Goal: Task Accomplishment & Management: Complete application form

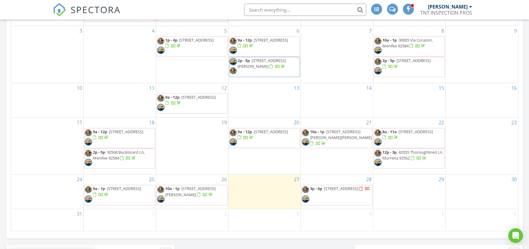
scroll to position [360, 0]
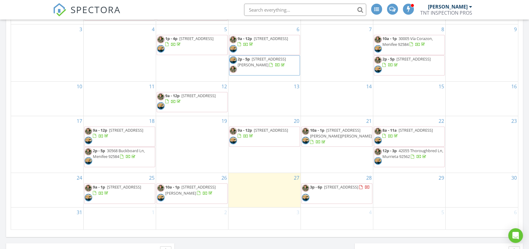
click at [489, 195] on div "30" at bounding box center [481, 190] width 72 height 34
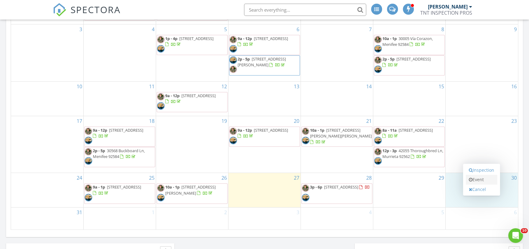
scroll to position [0, 0]
click at [482, 171] on link "Inspection" at bounding box center [480, 170] width 31 height 10
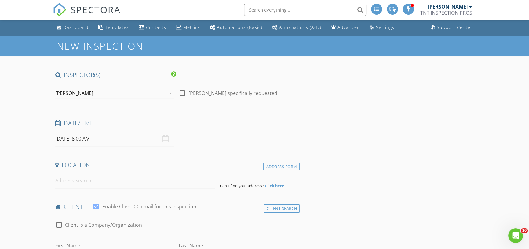
click at [109, 97] on div "[PERSON_NAME]" at bounding box center [110, 93] width 110 height 10
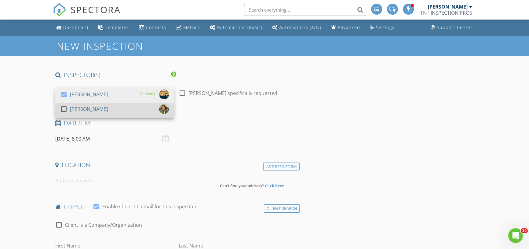
click at [105, 112] on div "check_box_outline_blank Brian Treat" at bounding box center [114, 110] width 109 height 12
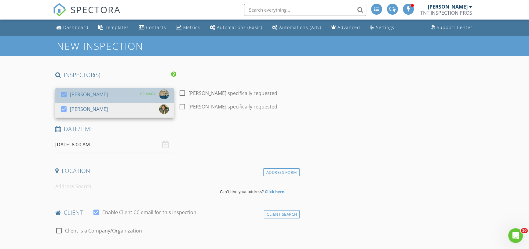
click at [103, 98] on div "[PERSON_NAME]" at bounding box center [89, 94] width 38 height 10
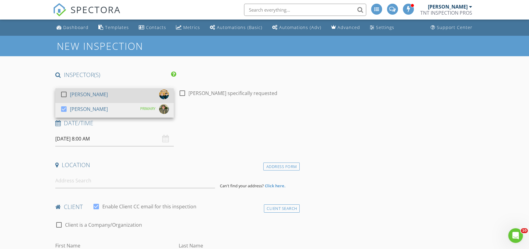
click at [103, 98] on div "[PERSON_NAME]" at bounding box center [89, 94] width 38 height 10
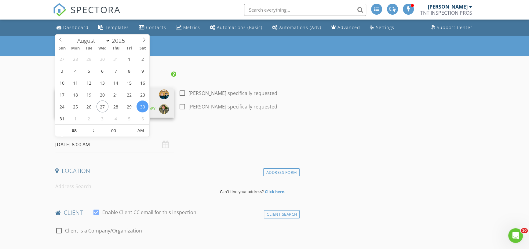
click at [74, 147] on input "08/30/2025 8:00 AM" at bounding box center [114, 144] width 118 height 15
click at [88, 126] on input "08" at bounding box center [74, 131] width 38 height 12
type input "09"
type input "08/30/2025 9:00 AM"
click at [89, 127] on span at bounding box center [91, 128] width 4 height 6
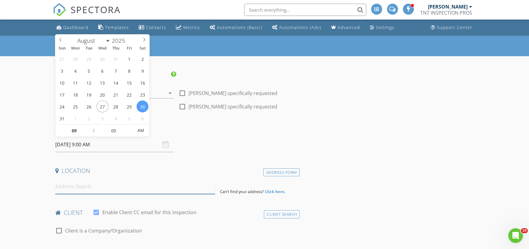
click at [84, 184] on input at bounding box center [135, 186] width 160 height 15
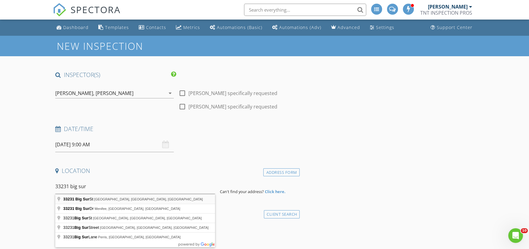
type input "33231 Big Sur St, Dana Point, CA, USA"
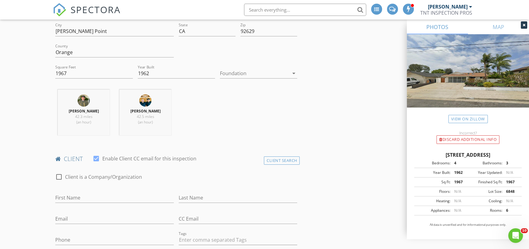
scroll to position [277, 0]
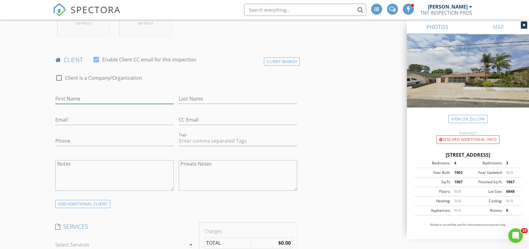
click at [87, 102] on input "First Name" at bounding box center [114, 99] width 118 height 10
type input "Deborah"
type input "Chen"
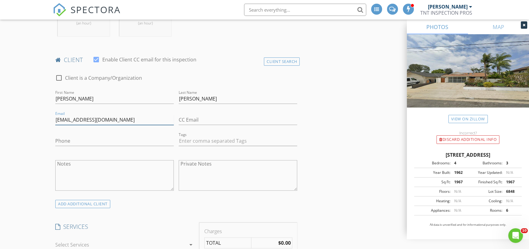
type input "dchen232@gmail.com"
click at [81, 141] on input "Phone" at bounding box center [114, 141] width 118 height 10
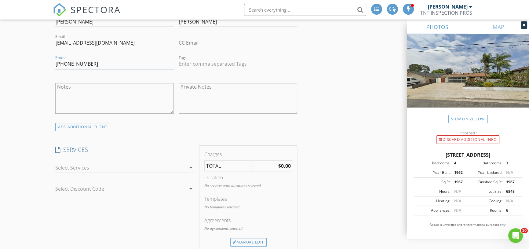
scroll to position [360, 0]
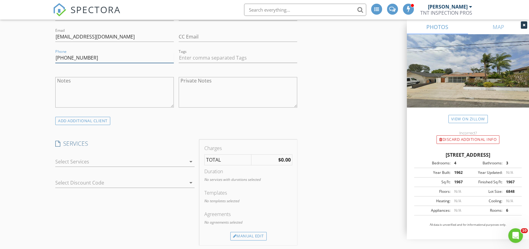
type input "626-255-4156"
click at [138, 165] on div at bounding box center [120, 162] width 130 height 10
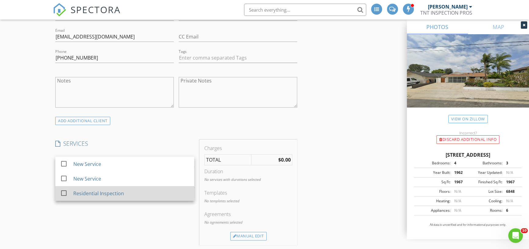
click at [127, 192] on div "Residential Inspection" at bounding box center [131, 193] width 116 height 12
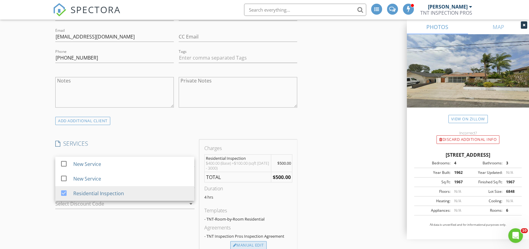
click at [253, 242] on div "Manual Edit" at bounding box center [248, 245] width 36 height 9
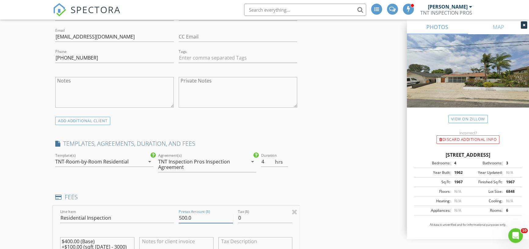
drag, startPoint x: 203, startPoint y: 216, endPoint x: 169, endPoint y: 217, distance: 33.9
click at [169, 217] on div "Line Item Residential Inspection Pretax Amount ($) 500.0 Tax ($) 0 $400.00 (Bas…" at bounding box center [176, 242] width 247 height 74
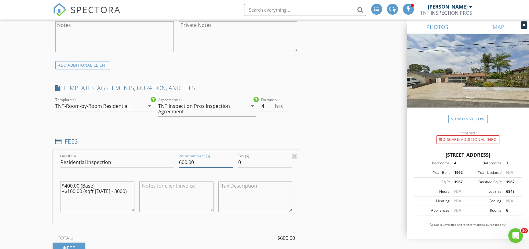
type input "600.00"
drag, startPoint x: 128, startPoint y: 190, endPoint x: 49, endPoint y: 186, distance: 79.7
click at [49, 186] on div "New Inspection INSPECTOR(S) check_box Christopher Treat check_box Brian Treat P…" at bounding box center [264, 224] width 529 height 1209
click at [285, 107] on input "3.5" at bounding box center [274, 106] width 27 height 10
type input "3"
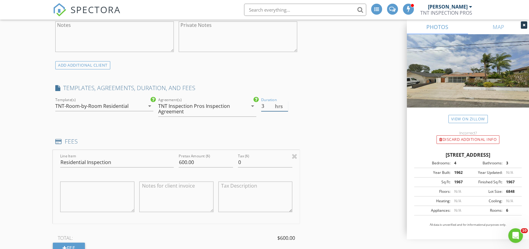
click at [285, 107] on input "3" at bounding box center [274, 106] width 27 height 10
click at [323, 161] on div "INSPECTOR(S) check_box Christopher Treat check_box Brian Treat PRIMARY Brian Tr…" at bounding box center [264, 234] width 423 height 1159
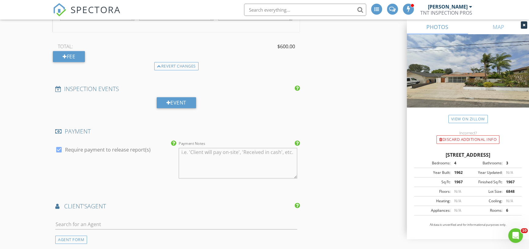
scroll to position [610, 0]
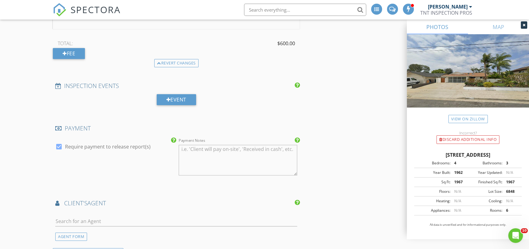
click at [57, 146] on div at bounding box center [59, 146] width 10 height 10
checkbox input "false"
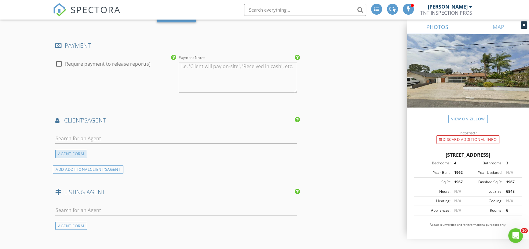
scroll to position [693, 0]
click at [74, 136] on input "text" at bounding box center [176, 138] width 242 height 10
type input "jeor"
click at [78, 145] on div "Jeorgina Boulton" at bounding box center [92, 148] width 38 height 7
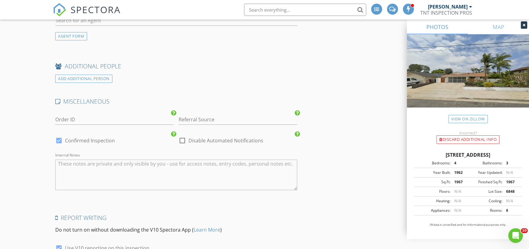
scroll to position [1110, 0]
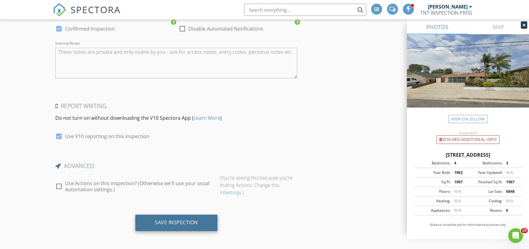
click at [162, 223] on div "Save Inspection" at bounding box center [176, 222] width 43 height 6
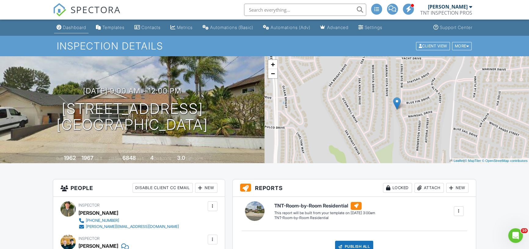
click at [74, 26] on div "Dashboard" at bounding box center [74, 27] width 23 height 5
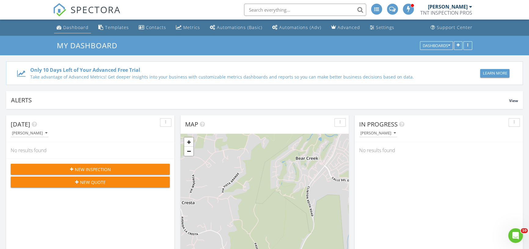
click at [81, 24] on div "Dashboard" at bounding box center [75, 27] width 25 height 6
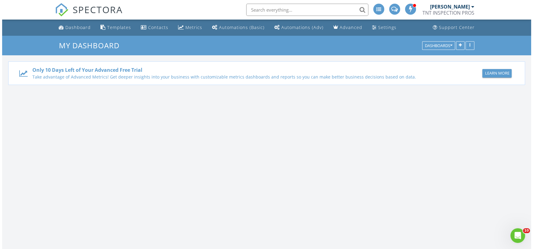
scroll to position [564, 537]
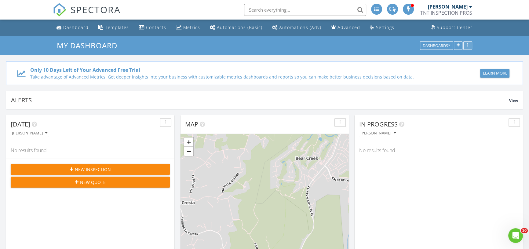
click at [470, 46] on button "button" at bounding box center [467, 45] width 9 height 9
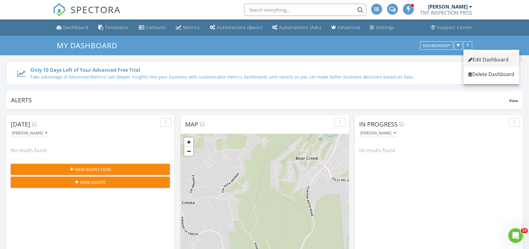
click at [479, 57] on div "Edit Dashboard" at bounding box center [491, 59] width 46 height 7
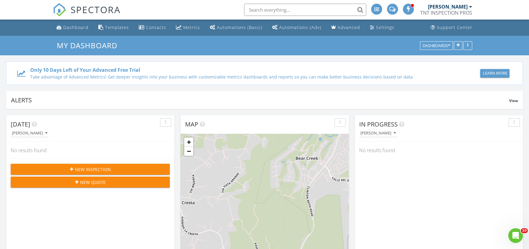
click at [411, 67] on div at bounding box center [264, 124] width 529 height 249
click at [458, 43] on icon "button" at bounding box center [457, 45] width 3 height 4
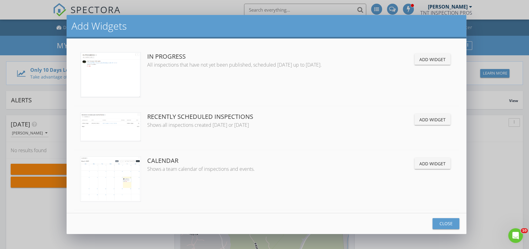
click at [427, 118] on div "Add Widget" at bounding box center [432, 119] width 26 height 6
click at [450, 224] on div "Close" at bounding box center [445, 223] width 17 height 6
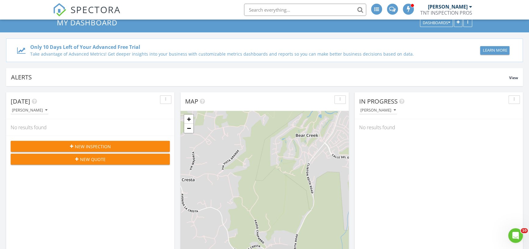
scroll to position [0, 0]
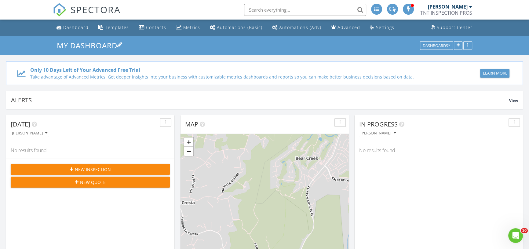
click at [91, 50] on link "My Dashboard" at bounding box center [90, 45] width 66 height 10
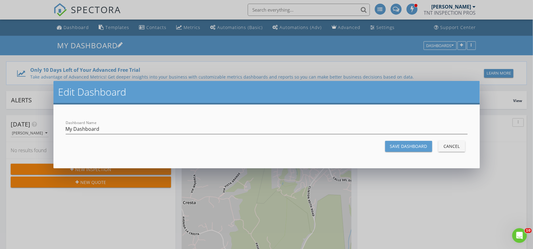
scroll to position [702, 541]
click at [183, 50] on div "Edit Dashboard Dashboard Name My Dashboard Save Dashboard Cancel" at bounding box center [266, 124] width 533 height 249
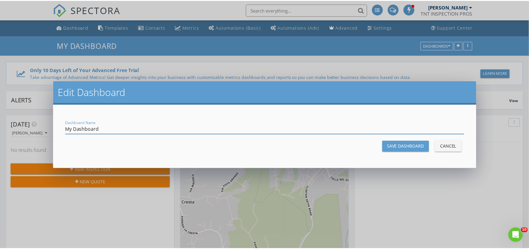
scroll to position [3, 3]
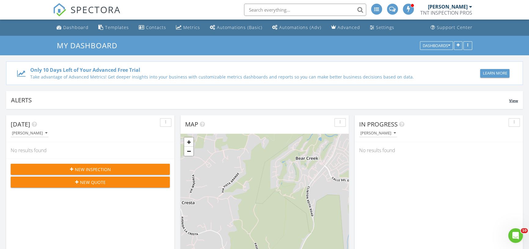
click at [513, 101] on span "View" at bounding box center [513, 100] width 9 height 5
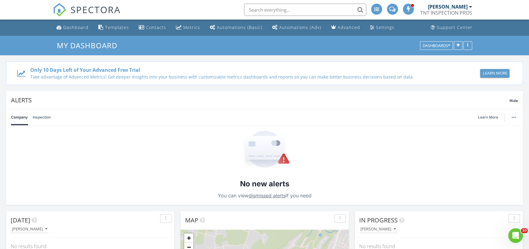
click at [43, 115] on link "Inspection" at bounding box center [42, 117] width 18 height 16
click at [22, 115] on link "Company" at bounding box center [19, 117] width 17 height 16
click at [23, 45] on div "My Dashboard Dashboards" at bounding box center [264, 46] width 529 height 20
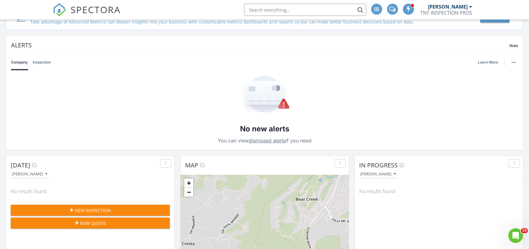
scroll to position [55, 0]
click at [258, 140] on link "dismissed alerts" at bounding box center [266, 140] width 37 height 6
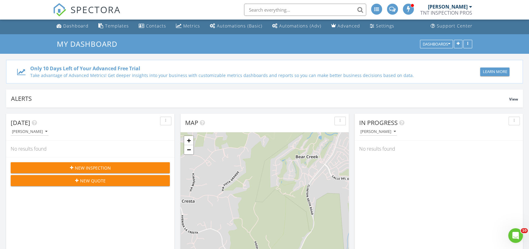
scroll to position [0, 0]
